Goal: Transaction & Acquisition: Purchase product/service

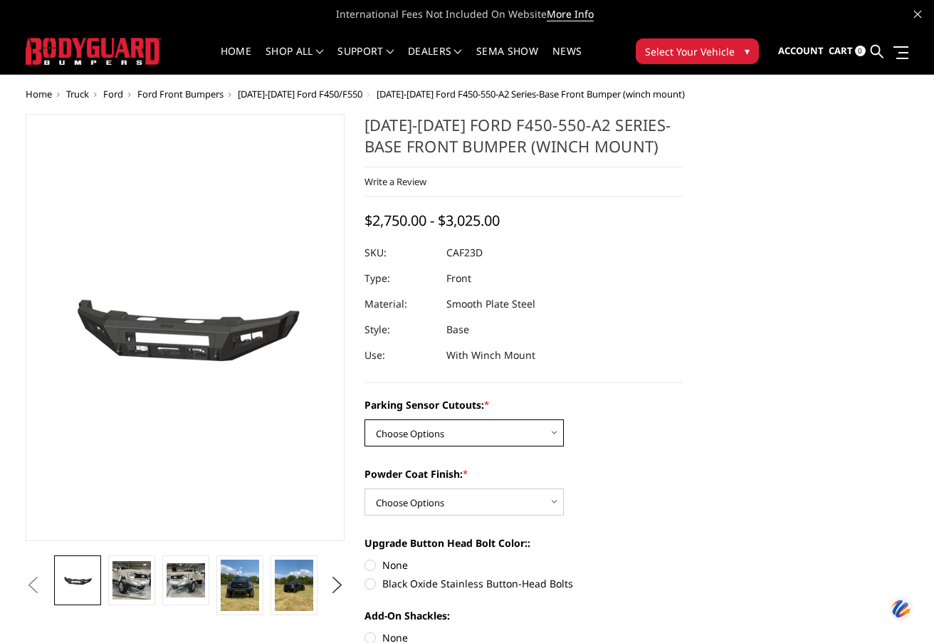
click at [432, 441] on select "Choose Options No-Without Parking Sensor Cutouts Yes-With Parking Sensor Cutouts" at bounding box center [463, 432] width 199 height 27
select select "2403"
click at [364, 419] on select "Choose Options No-Without Parking Sensor Cutouts Yes-With Parking Sensor Cutouts" at bounding box center [463, 432] width 199 height 27
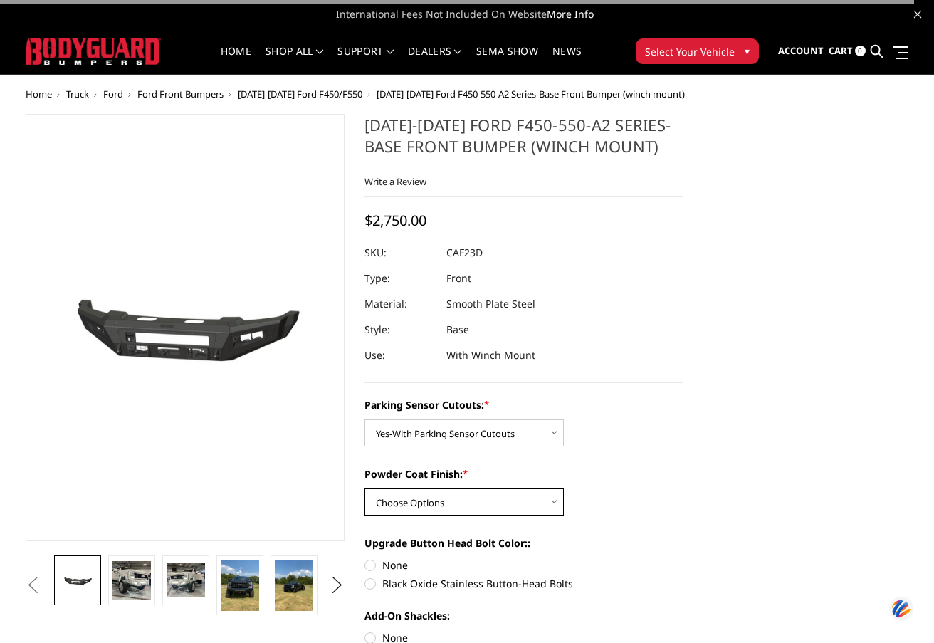
click at [449, 510] on select "Choose Options Bare Metal Textured Black Powder Coat" at bounding box center [463, 501] width 199 height 27
select select "2405"
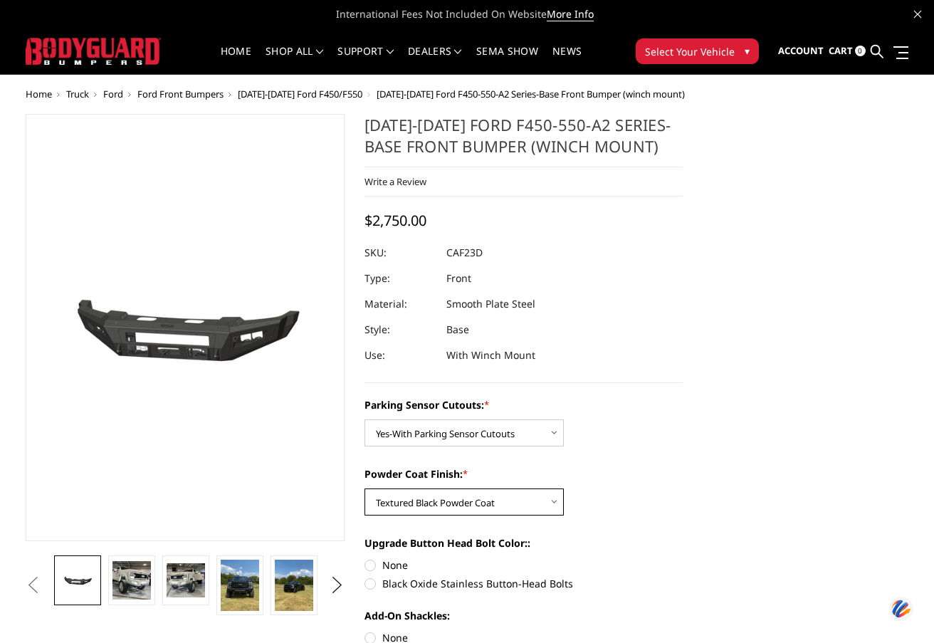
click at [364, 488] on select "Choose Options Bare Metal Textured Black Powder Coat" at bounding box center [463, 501] width 199 height 27
click at [374, 585] on label "Black Oxide Stainless Button-Head Bolts" at bounding box center [523, 583] width 319 height 15
click at [682, 558] on input "Black Oxide Stainless Button-Head Bolts" at bounding box center [682, 557] width 1 height 1
radio input "true"
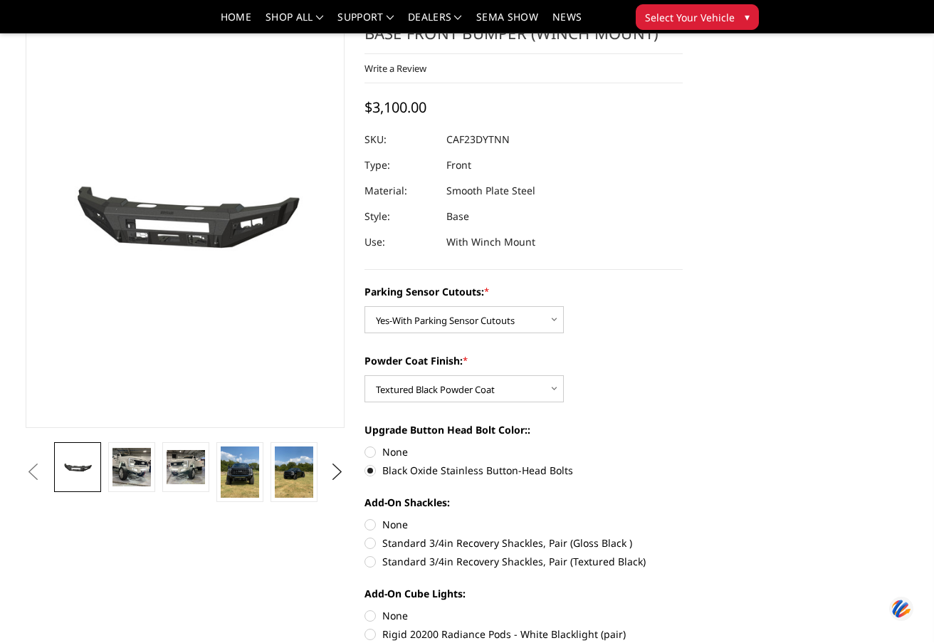
click at [370, 558] on label "Standard 3/4in Recovery Shackles, Pair (Textured Black)" at bounding box center [523, 561] width 319 height 15
click at [682, 536] on input "Standard 3/4in Recovery Shackles, Pair (Textured Black)" at bounding box center [682, 535] width 1 height 1
radio input "true"
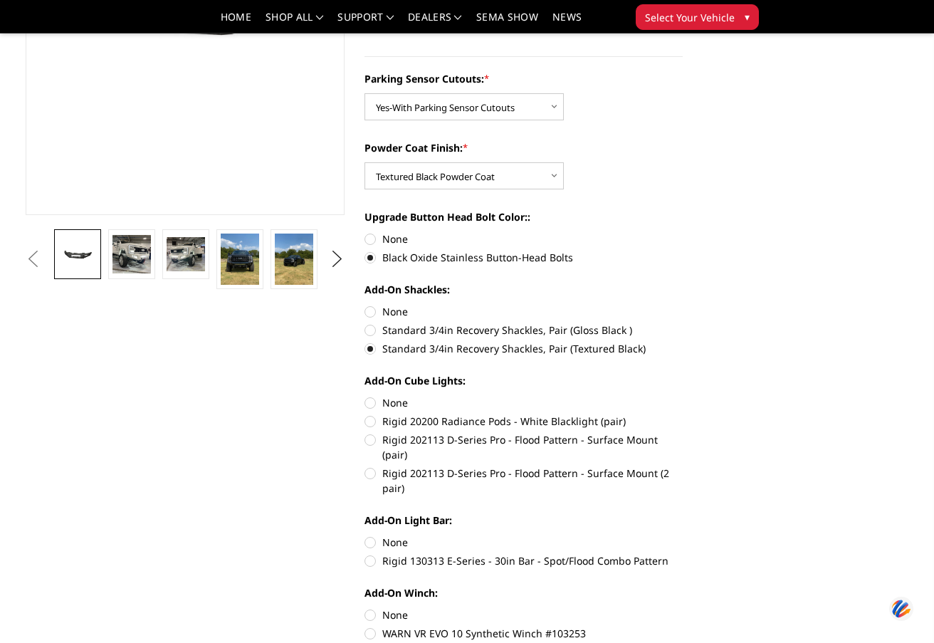
scroll to position [285, 0]
click at [369, 465] on label "Rigid 202113 D-Series Pro - Flood Pattern - Surface Mount (2 pair)" at bounding box center [523, 480] width 319 height 30
click at [682, 432] on input "Rigid 202113 D-Series Pro - Flood Pattern - Surface Mount (2 pair)" at bounding box center [682, 431] width 1 height 1
radio input "true"
click at [372, 552] on label "Rigid 130313 E-Series - 30in Bar - Spot/Flood Combo Pattern" at bounding box center [523, 559] width 319 height 15
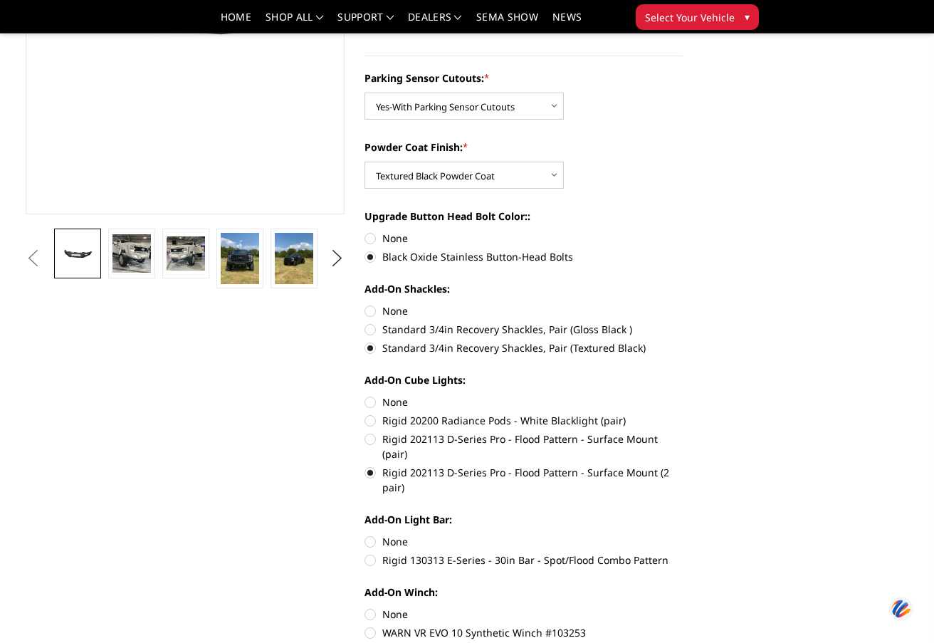
click at [682, 534] on input "Rigid 130313 E-Series - 30in Bar - Spot/Flood Combo Pattern" at bounding box center [682, 534] width 1 height 1
radio input "true"
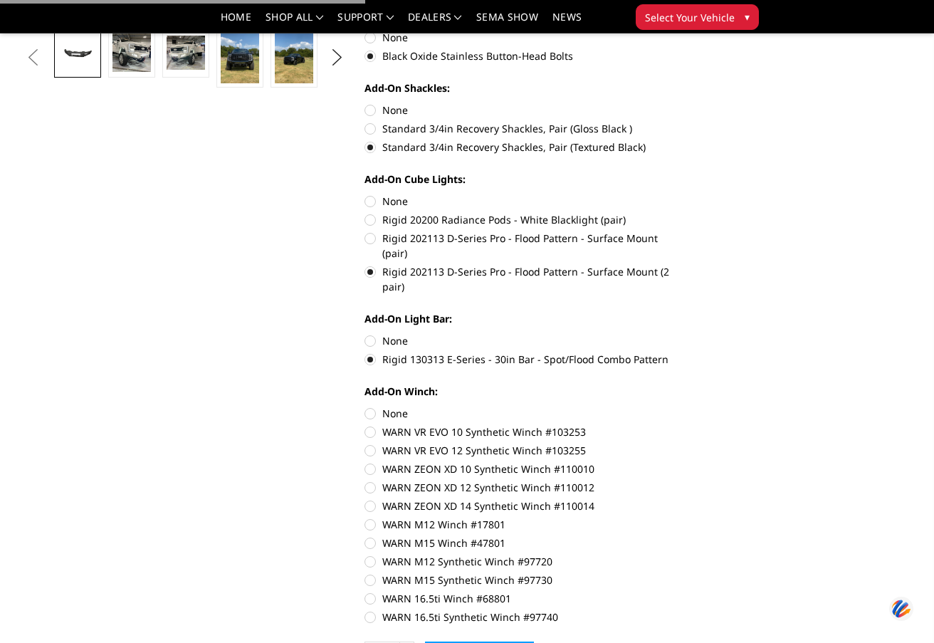
scroll to position [498, 0]
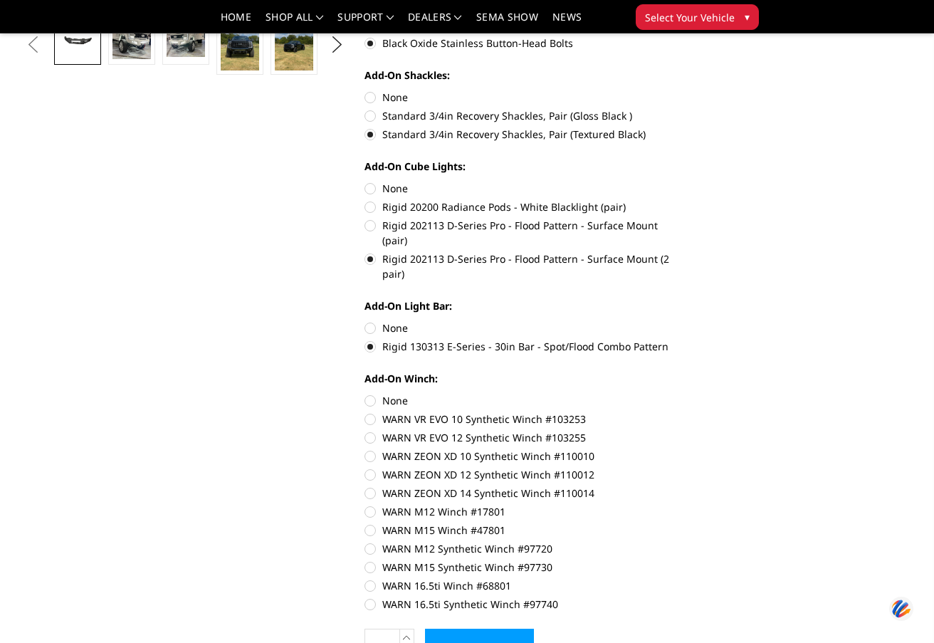
click at [373, 596] on label "WARN 16.5ti Synthetic Winch #97740" at bounding box center [523, 603] width 319 height 15
click at [682, 579] on input "WARN 16.5ti Synthetic Winch #97740" at bounding box center [682, 578] width 1 height 1
radio input "true"
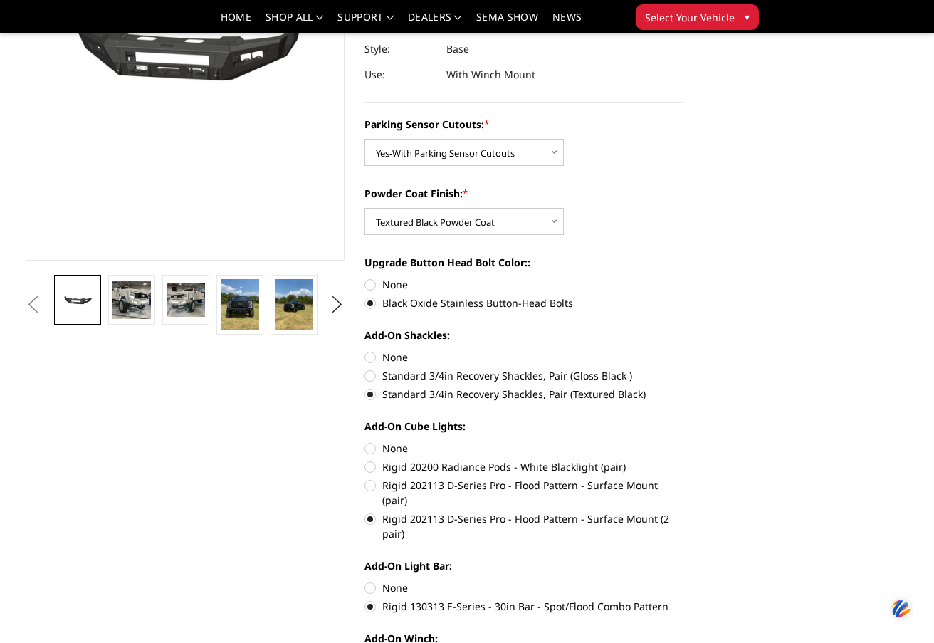
scroll to position [213, 0]
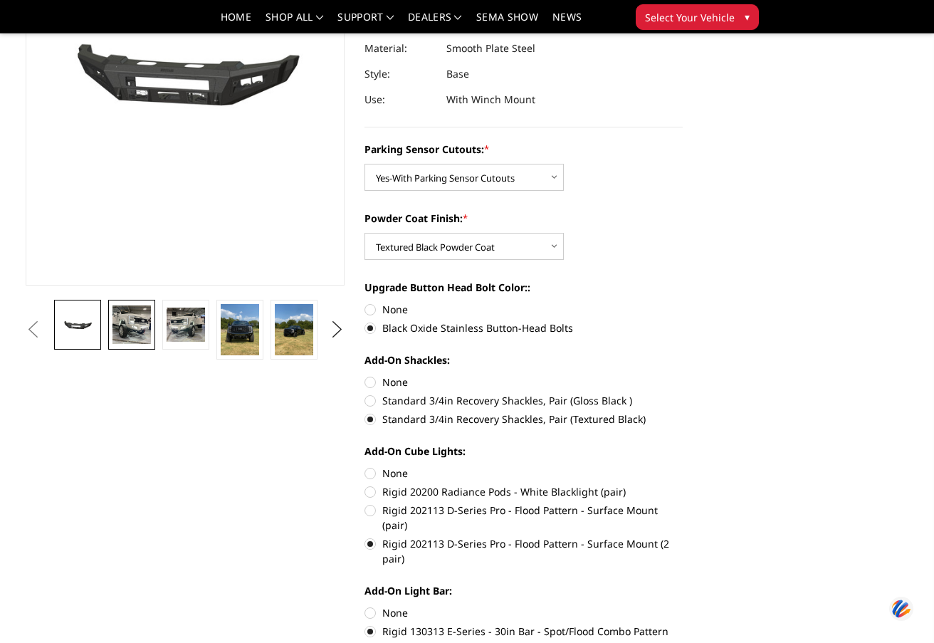
click at [125, 327] on img at bounding box center [131, 324] width 38 height 38
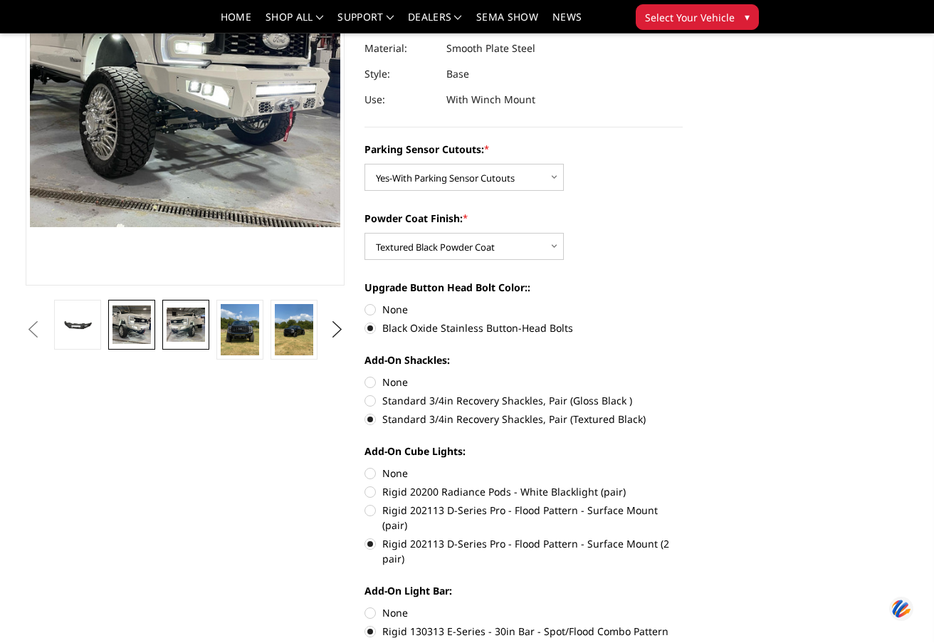
scroll to position [131, 0]
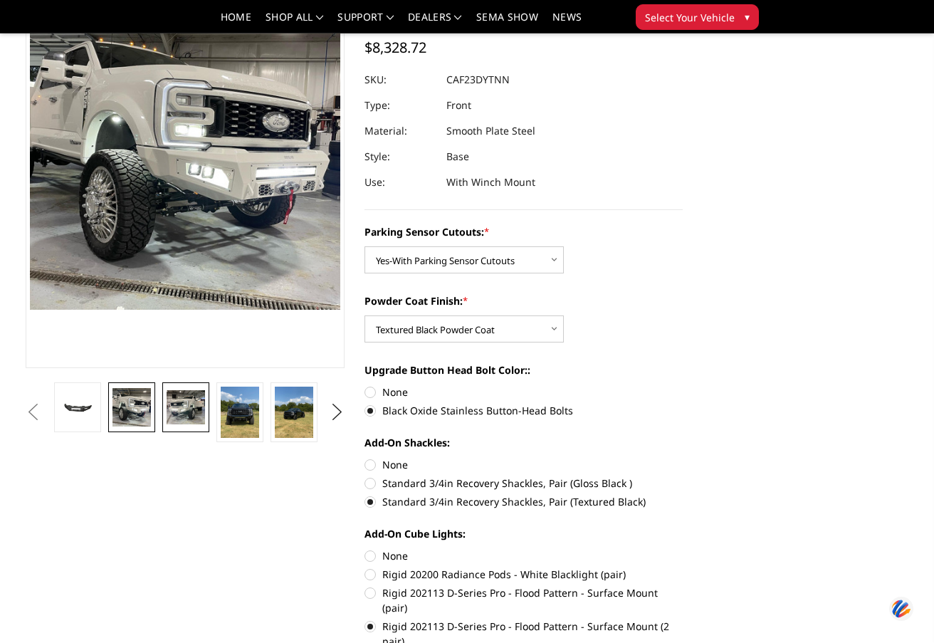
click at [172, 324] on img at bounding box center [481, 397] width 911 height 910
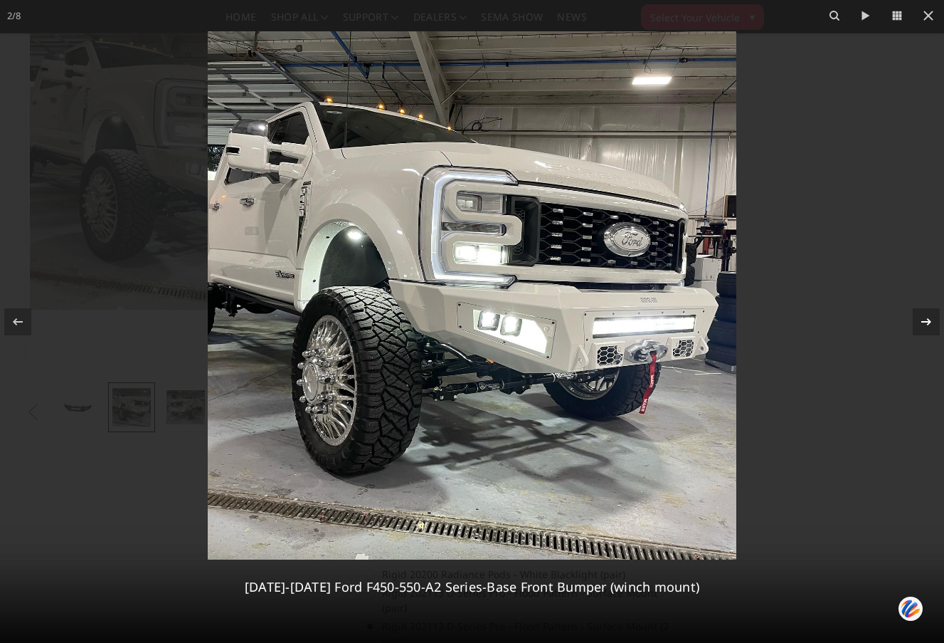
click at [926, 319] on icon at bounding box center [926, 321] width 17 height 17
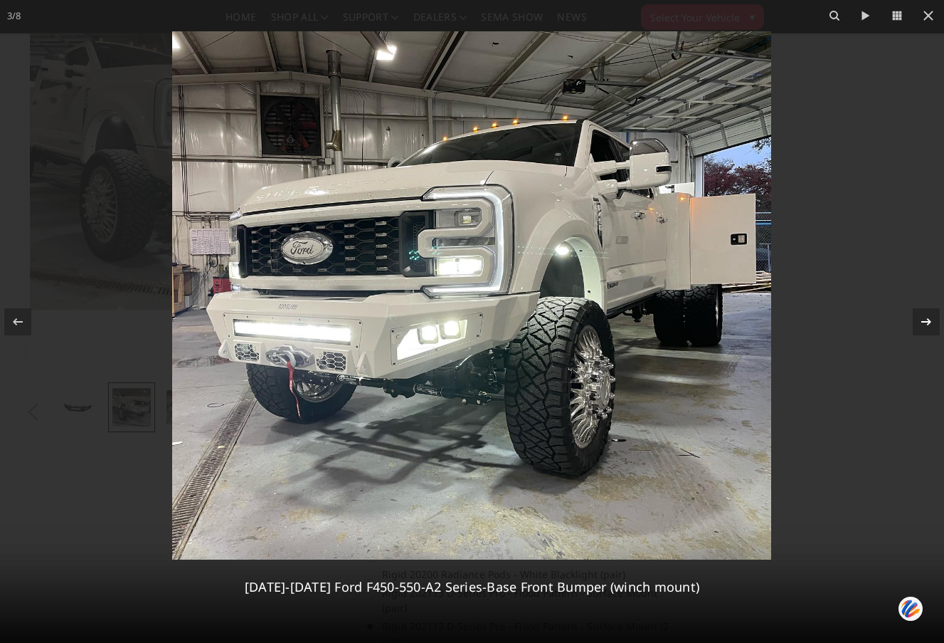
click at [926, 319] on icon at bounding box center [926, 321] width 17 height 17
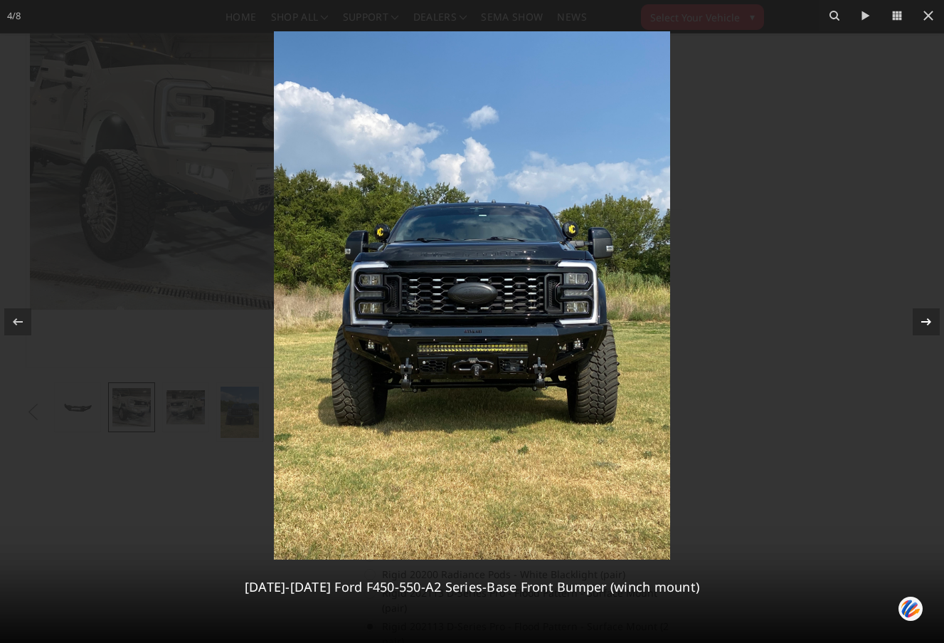
click at [926, 319] on icon at bounding box center [926, 321] width 17 height 17
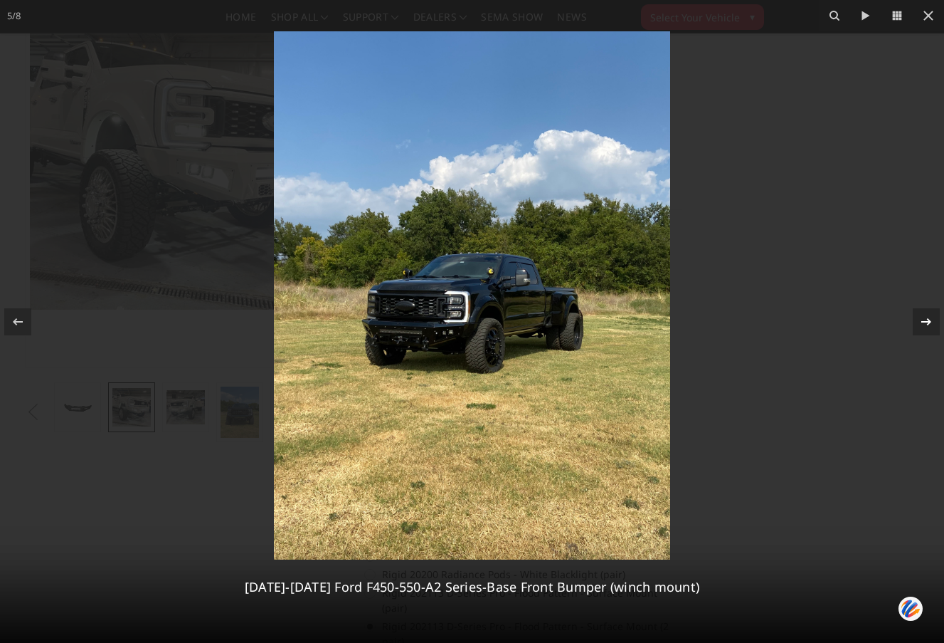
click at [926, 319] on icon at bounding box center [926, 321] width 17 height 17
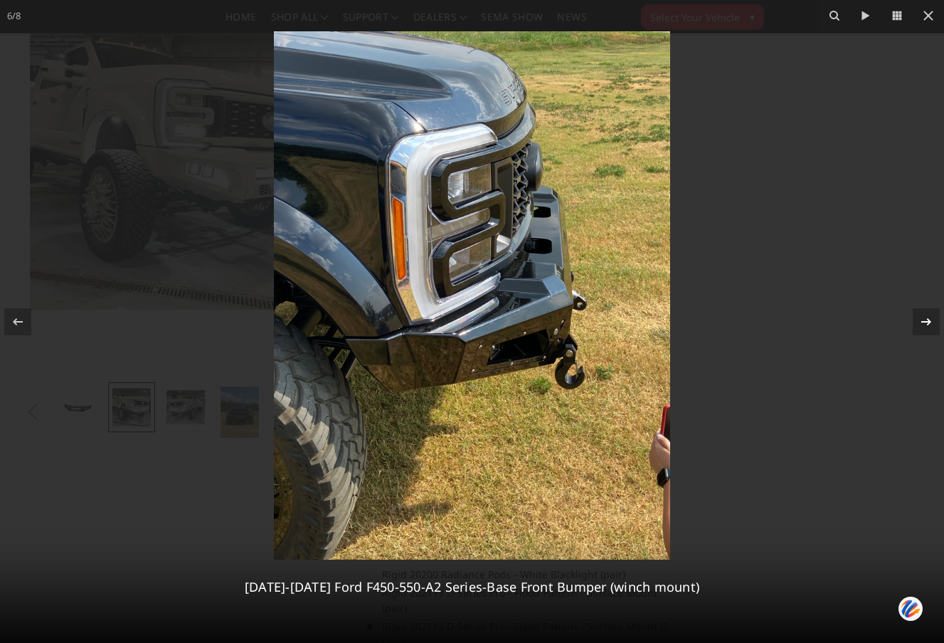
click at [926, 319] on icon at bounding box center [926, 321] width 17 height 17
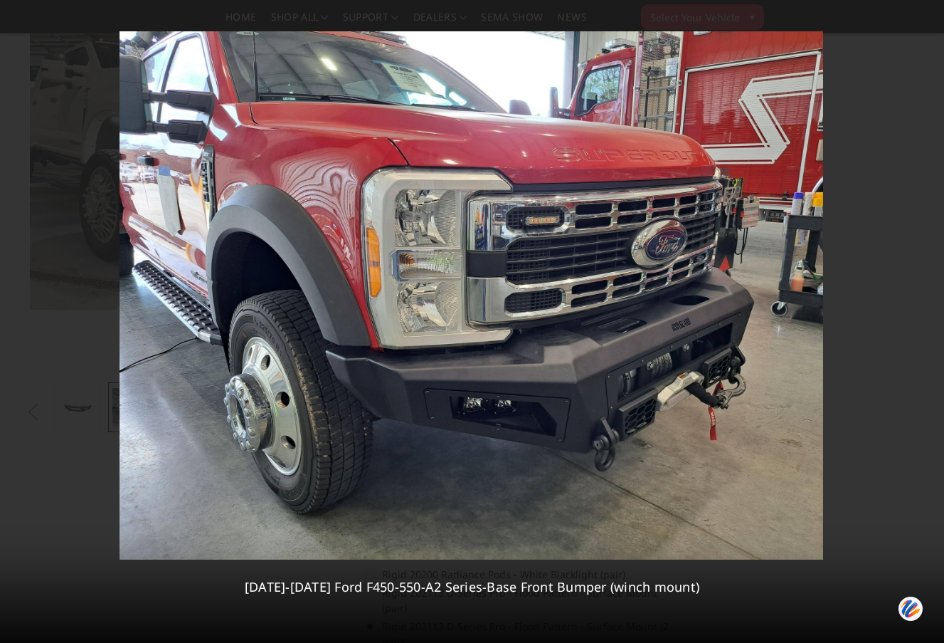
click at [926, 319] on div "7 / [PHONE_NUMBER][DATE][DATE] Ford F450-550-A2 Series-Base Front Bumper (winch…" at bounding box center [472, 321] width 944 height 643
click at [926, 319] on icon at bounding box center [926, 321] width 17 height 17
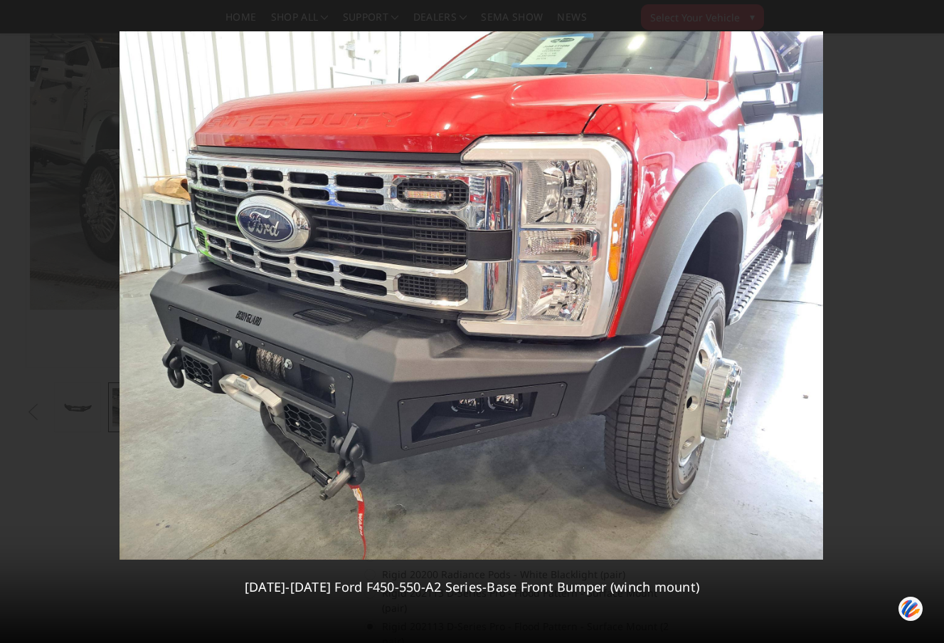
click at [926, 319] on div "8 / [PHONE_NUMBER][DATE][DATE] Ford F450-550-A2 Series-Base Front Bumper (winch…" at bounding box center [472, 321] width 944 height 643
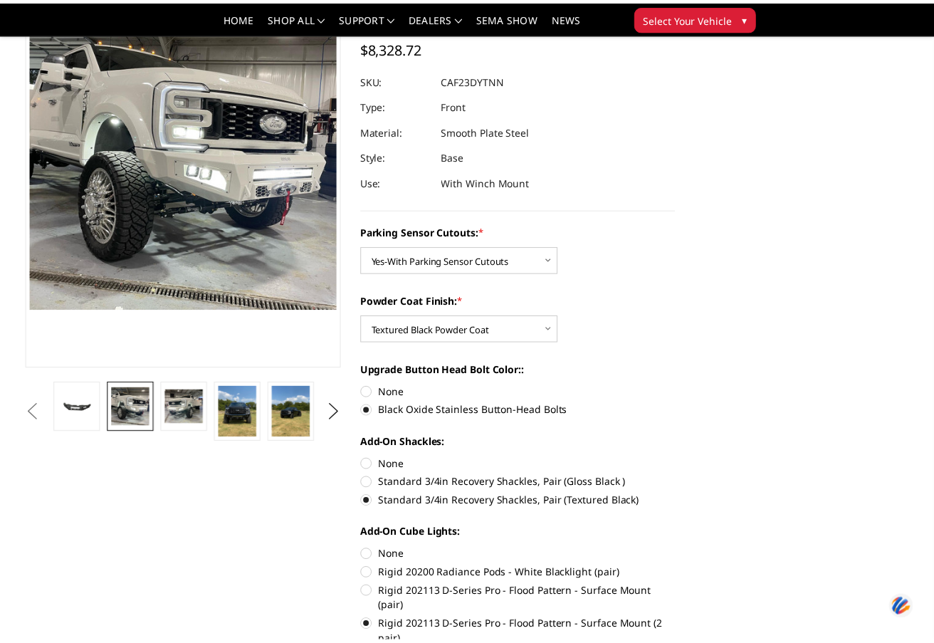
scroll to position [0, 164]
